Goal: Find specific page/section: Find specific page/section

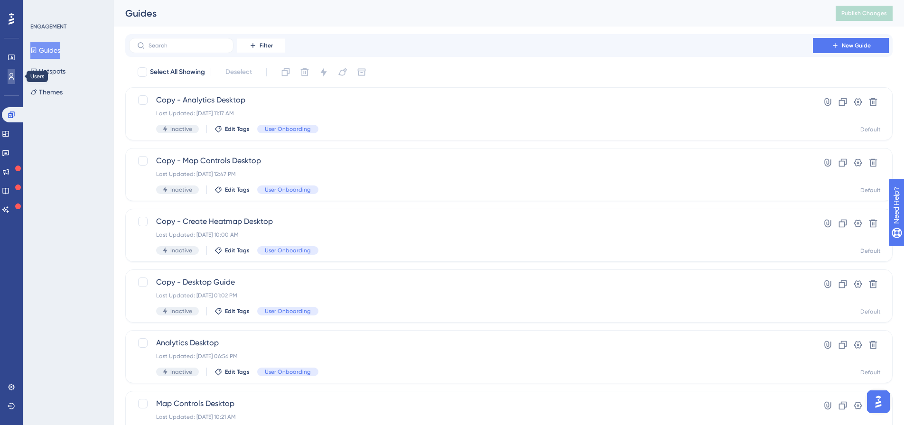
click at [12, 77] on icon at bounding box center [12, 77] width 8 height 8
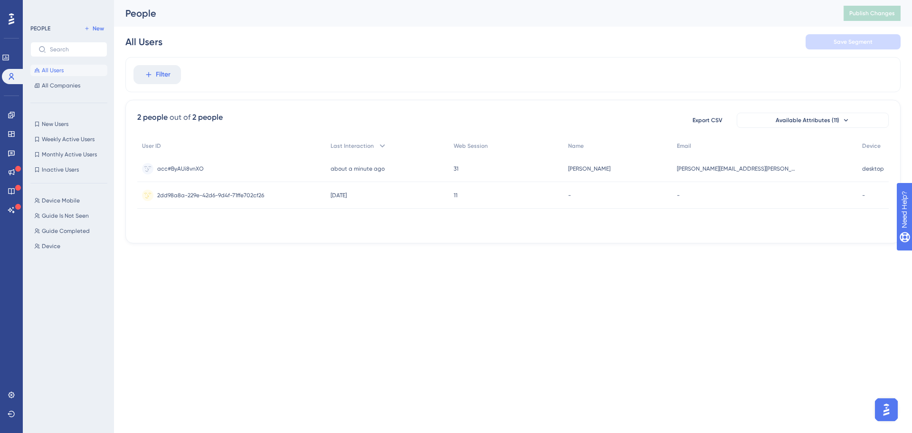
drag, startPoint x: 447, startPoint y: 231, endPoint x: 480, endPoint y: 220, distance: 34.4
click at [480, 220] on div "User ID Last Interaction Web Session Name Email Device acc#ByAUi8vnXO acc#ByAUi…" at bounding box center [512, 183] width 751 height 95
drag, startPoint x: 472, startPoint y: 226, endPoint x: 462, endPoint y: 229, distance: 10.8
click at [472, 227] on div "User ID Last Interaction Web Session Name Email Device acc#ByAUi8vnXO acc#ByAUi…" at bounding box center [512, 183] width 751 height 95
drag, startPoint x: 461, startPoint y: 229, endPoint x: 466, endPoint y: 226, distance: 6.8
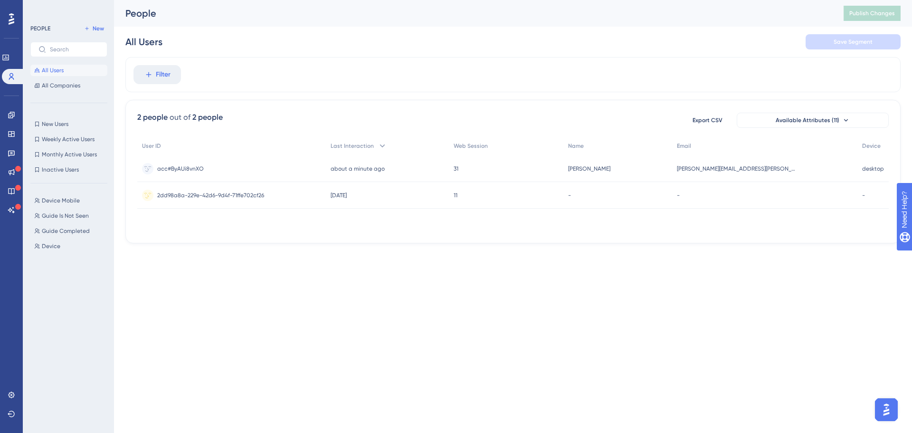
click at [461, 228] on div "User ID Last Interaction Web Session Name Email Device acc#ByAUi8vnXO acc#ByAUi…" at bounding box center [512, 183] width 751 height 95
drag, startPoint x: 468, startPoint y: 221, endPoint x: 375, endPoint y: 215, distance: 93.3
click at [372, 215] on div "User ID Last Interaction Web Session Name Email Device acc#ByAUi8vnXO acc#ByAUi…" at bounding box center [512, 183] width 751 height 95
click at [384, 216] on div "User ID Last Interaction Web Session Name Email Device acc#ByAUi8vnXO acc#ByAUi…" at bounding box center [512, 183] width 751 height 95
drag, startPoint x: 363, startPoint y: 226, endPoint x: 336, endPoint y: 230, distance: 27.3
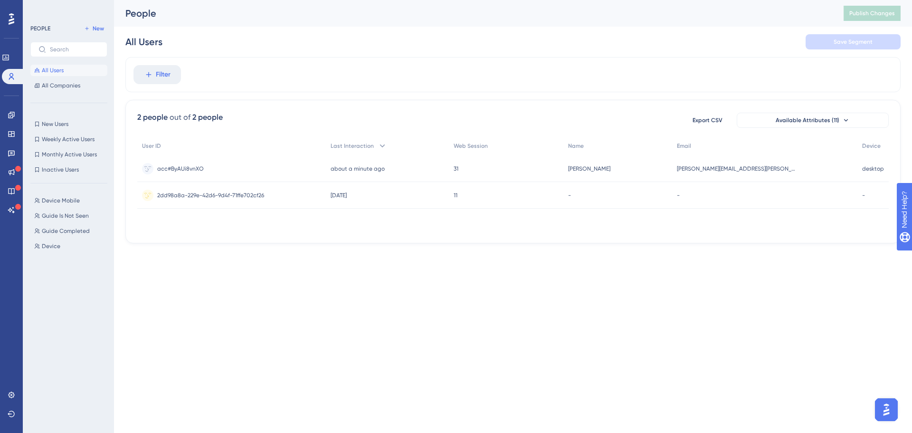
click at [363, 227] on div "User ID Last Interaction Web Session Name Email Device acc#ByAUi8vnXO acc#ByAUi…" at bounding box center [512, 183] width 751 height 95
drag, startPoint x: 336, startPoint y: 230, endPoint x: 349, endPoint y: 227, distance: 13.6
click at [334, 230] on div "User ID Last Interaction Web Session Name Email Device acc#ByAUi8vnXO acc#ByAUi…" at bounding box center [512, 183] width 751 height 95
drag, startPoint x: 349, startPoint y: 227, endPoint x: 238, endPoint y: 211, distance: 112.2
click at [237, 214] on div "User ID Last Interaction Web Session Name Email Device acc#ByAUi8vnXO acc#ByAUi…" at bounding box center [512, 183] width 751 height 95
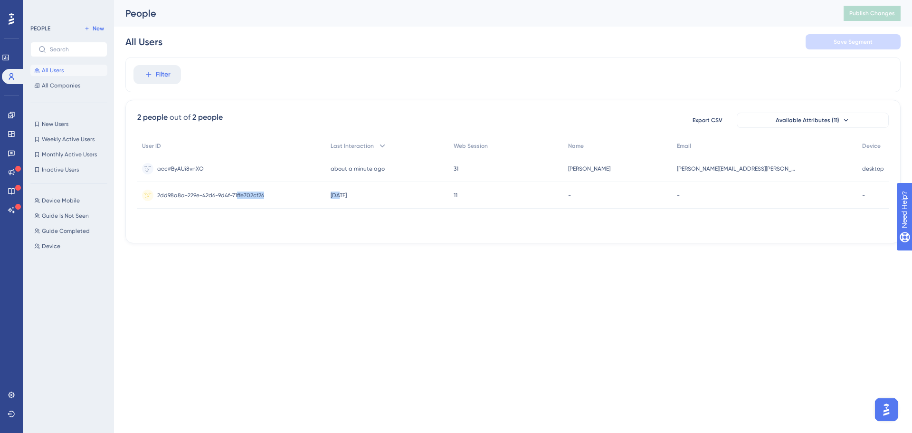
click at [246, 216] on div "User ID Last Interaction Web Session Name Email Device acc#ByAUi8vnXO acc#ByAUi…" at bounding box center [512, 183] width 751 height 95
click at [278, 159] on div "acc#ByAUi8vnXO acc#ByAUi8vnXO" at bounding box center [231, 168] width 188 height 27
click at [10, 119] on link at bounding box center [12, 114] width 8 height 15
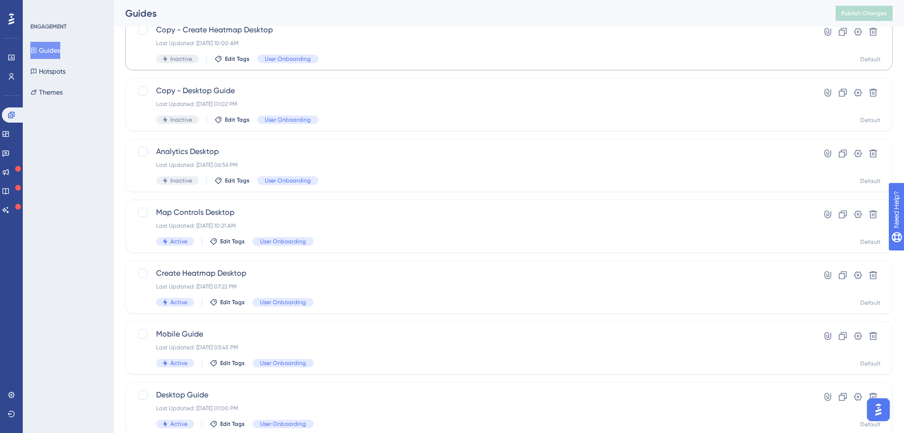
scroll to position [225, 0]
